Goal: Task Accomplishment & Management: Manage account settings

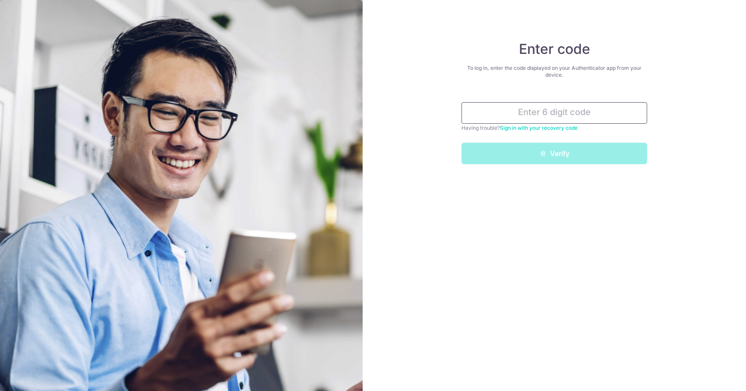
click at [487, 110] on input "text" at bounding box center [554, 113] width 186 height 22
click at [488, 118] on input "text" at bounding box center [554, 113] width 186 height 22
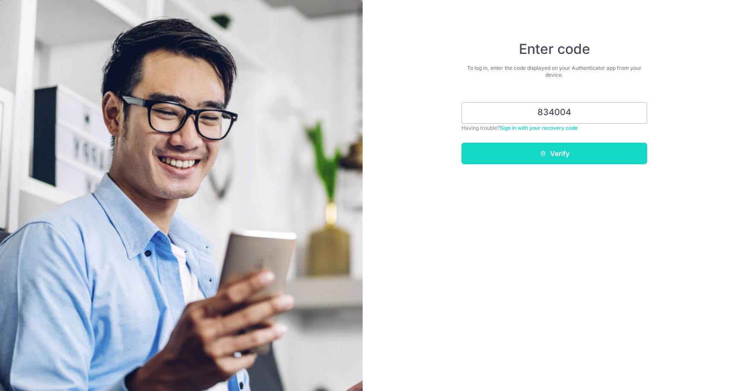
type input "834004"
click at [505, 152] on button "Verify" at bounding box center [554, 154] width 186 height 22
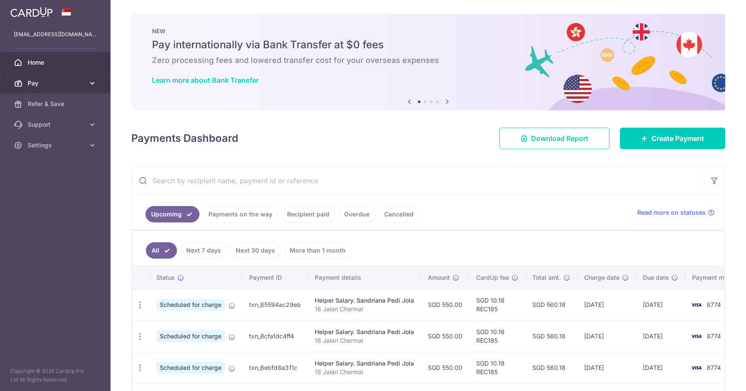
click at [94, 82] on icon at bounding box center [92, 83] width 9 height 9
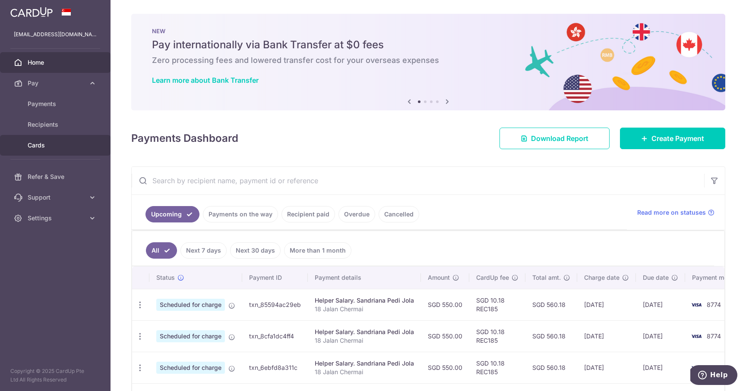
click at [42, 147] on span "Cards" at bounding box center [56, 145] width 57 height 9
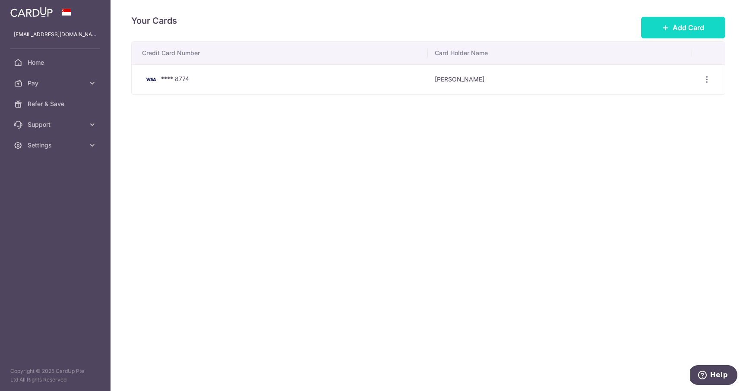
click at [674, 27] on span "Add Card" at bounding box center [687, 27] width 31 height 10
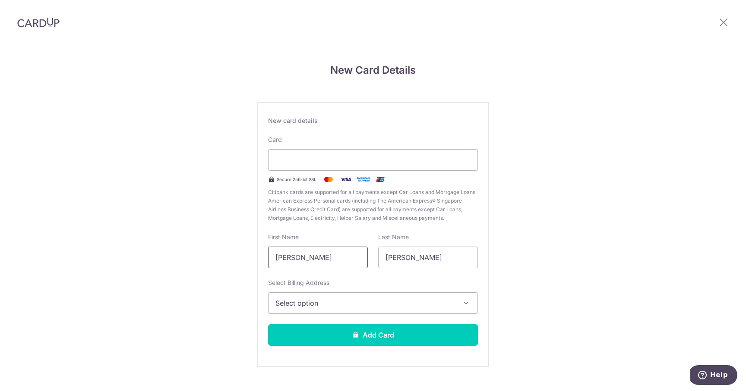
click at [332, 261] on input "[PERSON_NAME]" at bounding box center [318, 258] width 100 height 22
type input "[PERSON_NAME]"
type input "Teo"
click at [306, 305] on span "Select option" at bounding box center [364, 303] width 179 height 10
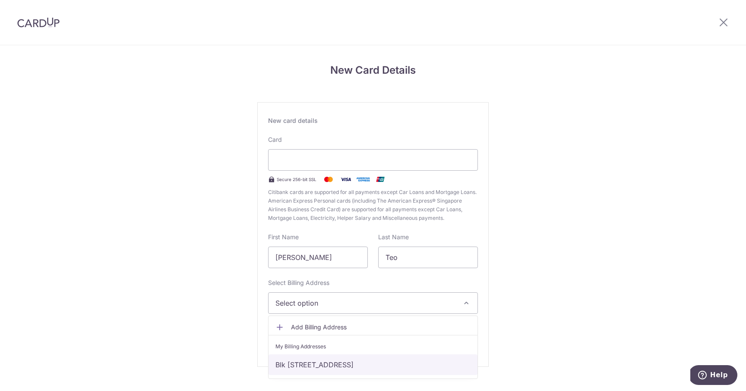
click at [305, 366] on link "Blk 10, #37-02, Stirling Road, Singapore, Singapore-148954" at bounding box center [372, 365] width 209 height 21
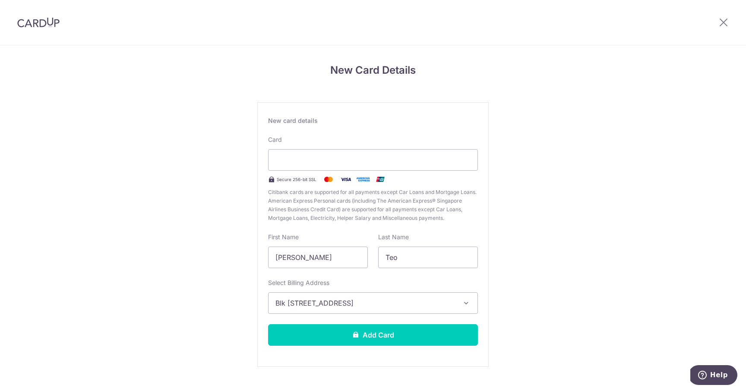
scroll to position [16, 0]
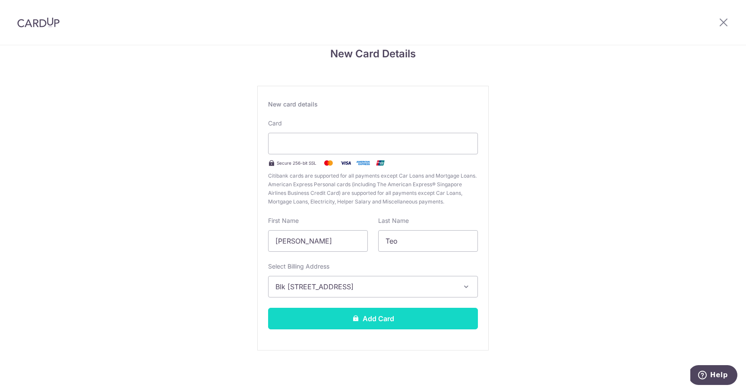
click at [370, 324] on button "Add Card" at bounding box center [373, 319] width 210 height 22
click at [383, 318] on button "Add Card" at bounding box center [373, 319] width 210 height 22
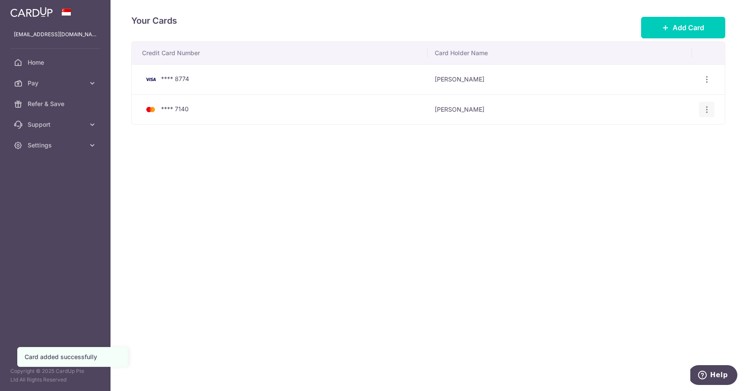
click at [706, 109] on icon "button" at bounding box center [706, 109] width 9 height 9
click at [438, 224] on div "Your Cards Add Card Credit Card Number Card Holder Name **** 8774 Jonathan Teo …" at bounding box center [427, 195] width 635 height 391
click at [705, 79] on icon "button" at bounding box center [706, 79] width 9 height 9
click at [707, 109] on icon "button" at bounding box center [706, 109] width 9 height 9
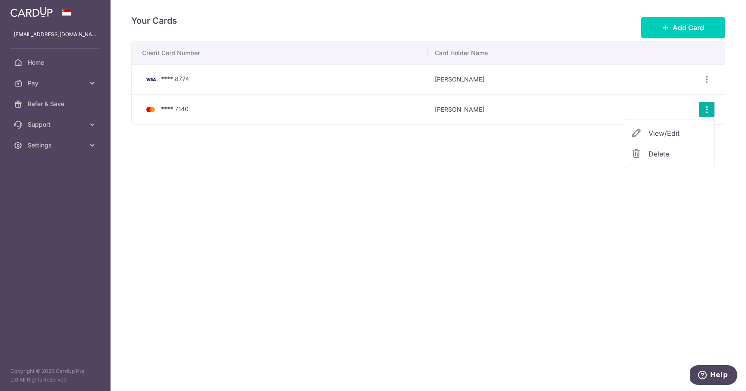
click at [673, 132] on span "View/Edit" at bounding box center [677, 133] width 59 height 10
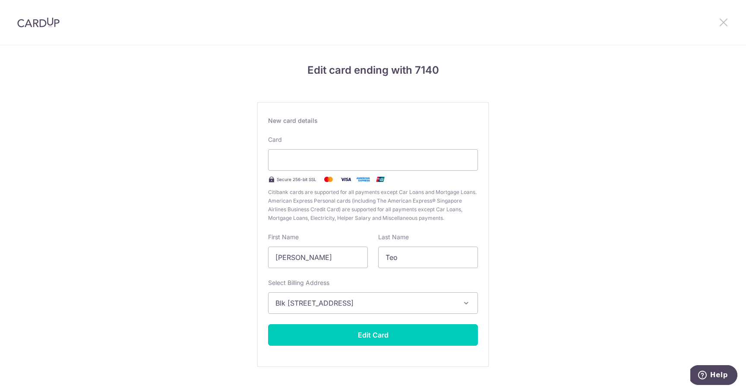
click at [724, 23] on icon at bounding box center [723, 22] width 10 height 11
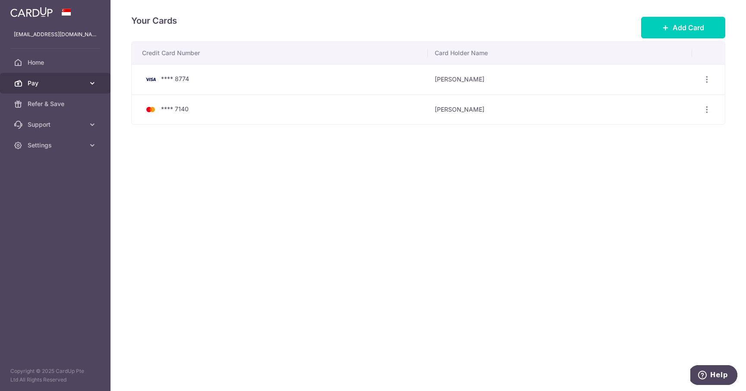
click at [40, 85] on span "Pay" at bounding box center [56, 83] width 57 height 9
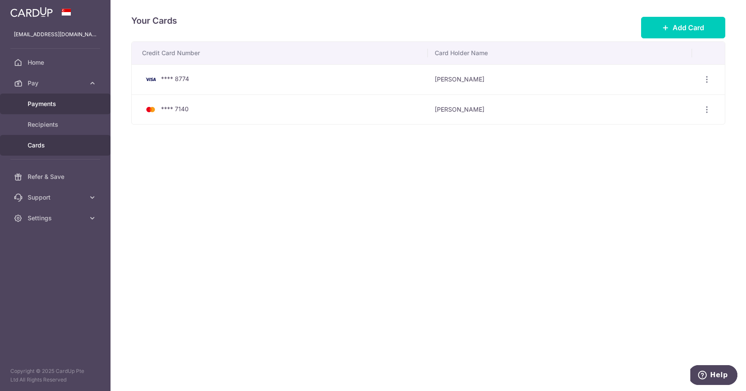
click at [43, 103] on span "Payments" at bounding box center [56, 104] width 57 height 9
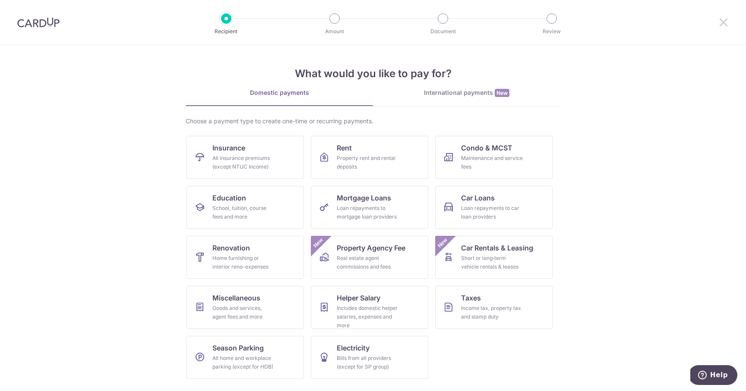
click at [723, 27] on icon at bounding box center [723, 22] width 10 height 11
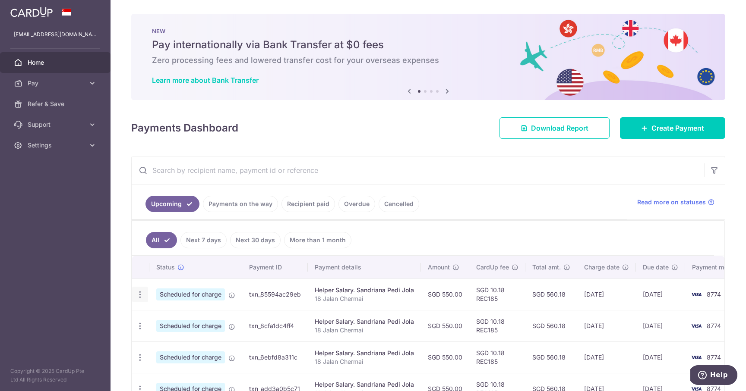
click at [139, 295] on icon "button" at bounding box center [139, 294] width 9 height 9
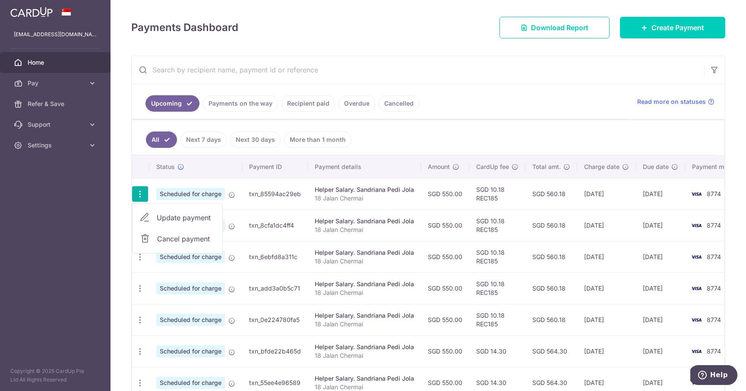
scroll to position [98, 0]
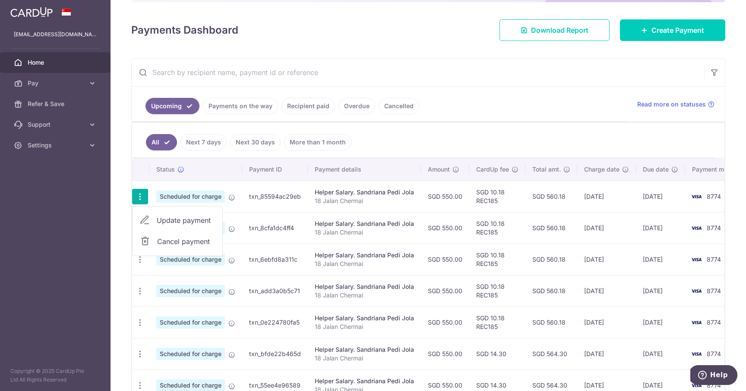
click at [179, 220] on span "Update payment" at bounding box center [186, 220] width 59 height 10
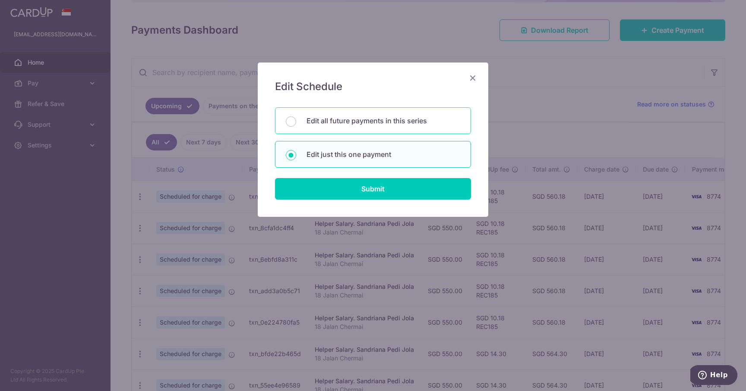
click at [316, 128] on div "Edit all future payments in this series" at bounding box center [373, 120] width 196 height 27
radio input "true"
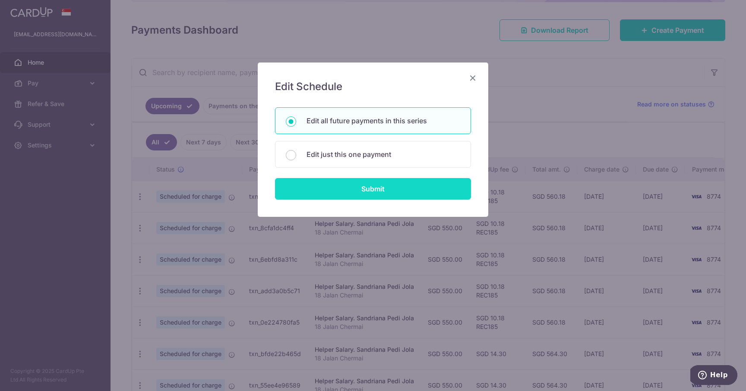
click at [324, 189] on input "Submit" at bounding box center [373, 189] width 196 height 22
radio input "true"
type input "550.00"
type input "18 Jalan Chermai"
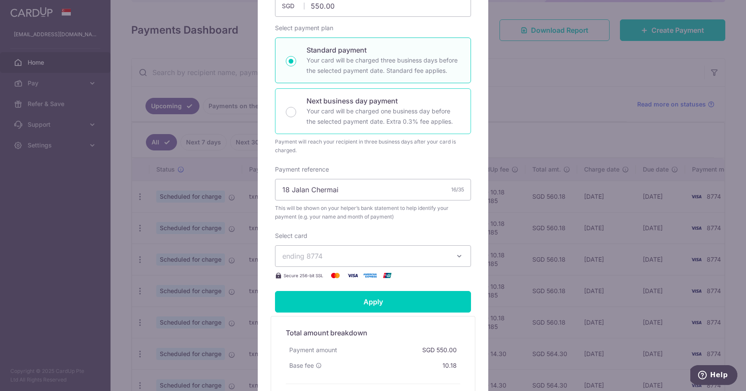
scroll to position [157, 0]
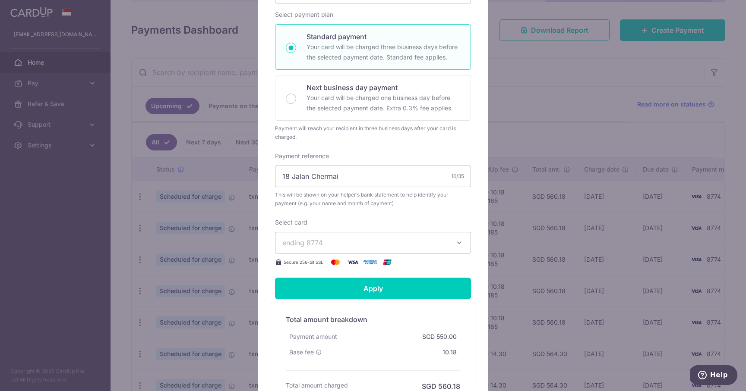
click at [450, 241] on button "ending 8774" at bounding box center [373, 243] width 196 height 22
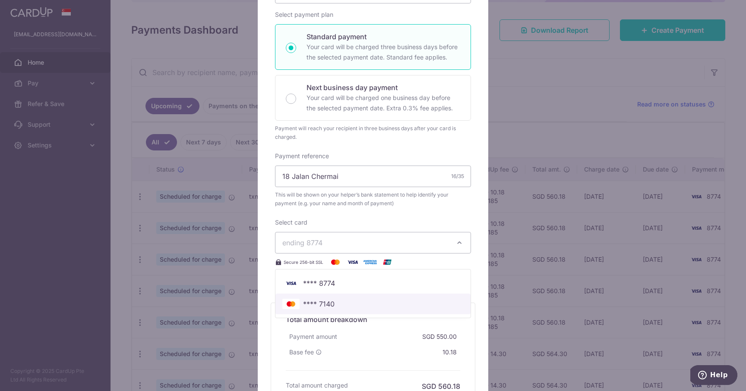
click at [320, 303] on span "**** 7140" at bounding box center [318, 304] width 31 height 10
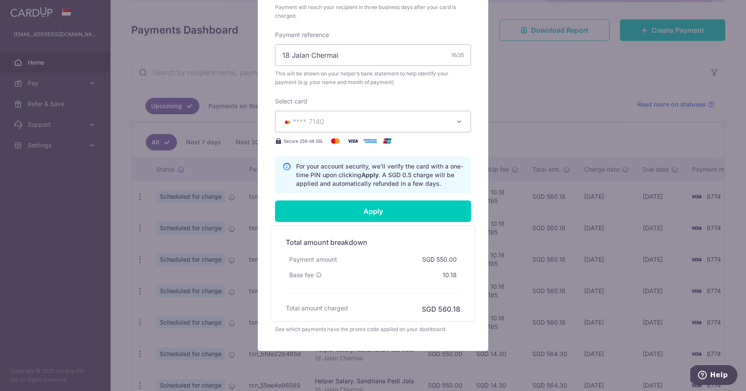
scroll to position [300, 0]
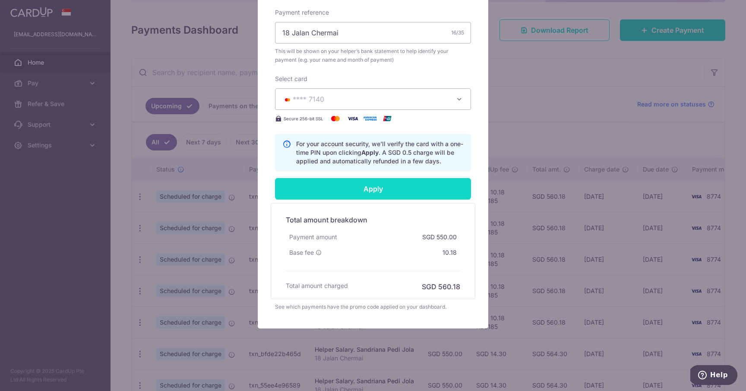
click at [365, 186] on input "Apply" at bounding box center [373, 189] width 196 height 22
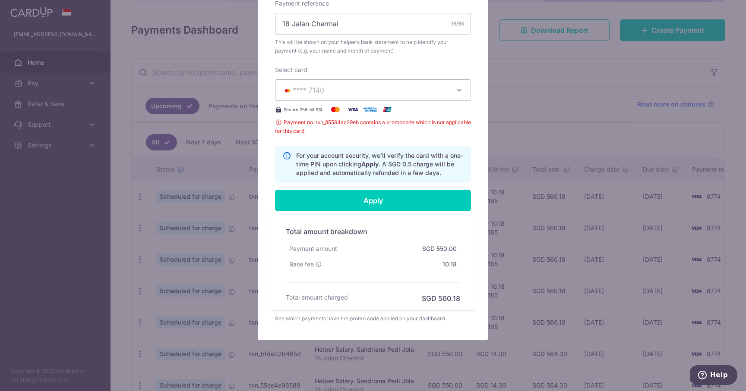
scroll to position [307, 0]
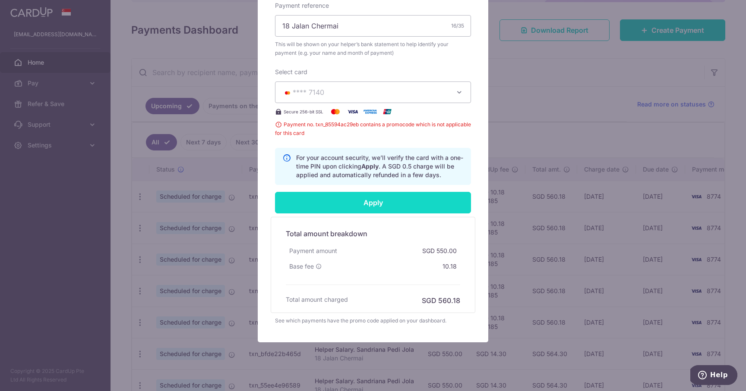
click at [375, 203] on input "Apply" at bounding box center [373, 203] width 196 height 22
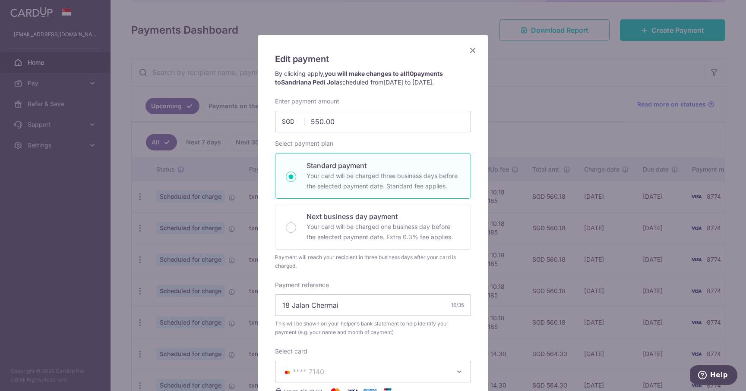
scroll to position [0, 0]
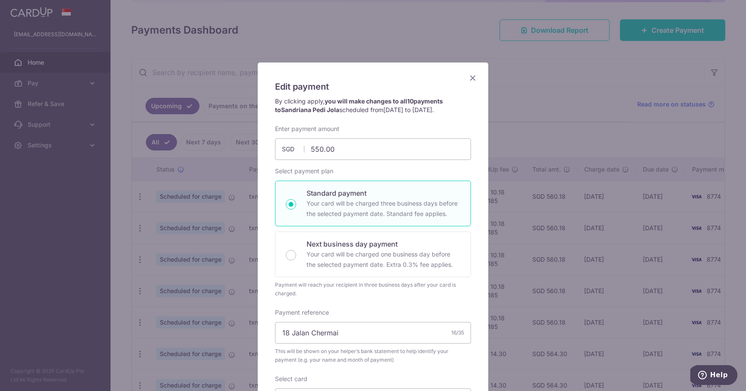
click at [472, 78] on icon "Close" at bounding box center [472, 77] width 10 height 11
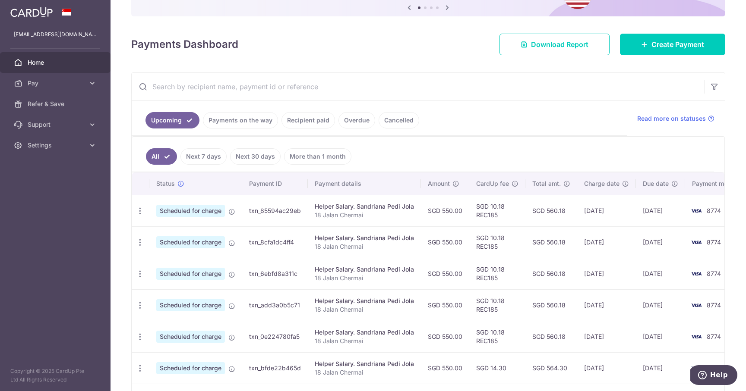
scroll to position [94, 0]
